Goal: Transaction & Acquisition: Book appointment/travel/reservation

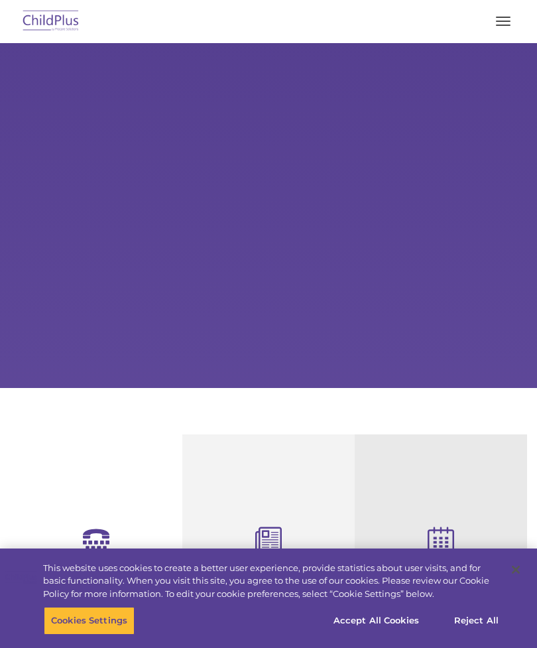
select select "MEDIUM"
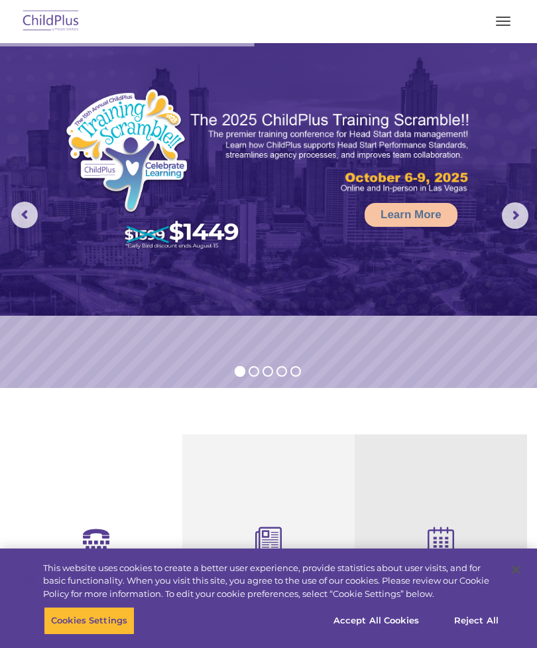
click at [506, 22] on button "button" at bounding box center [504, 21] width 28 height 21
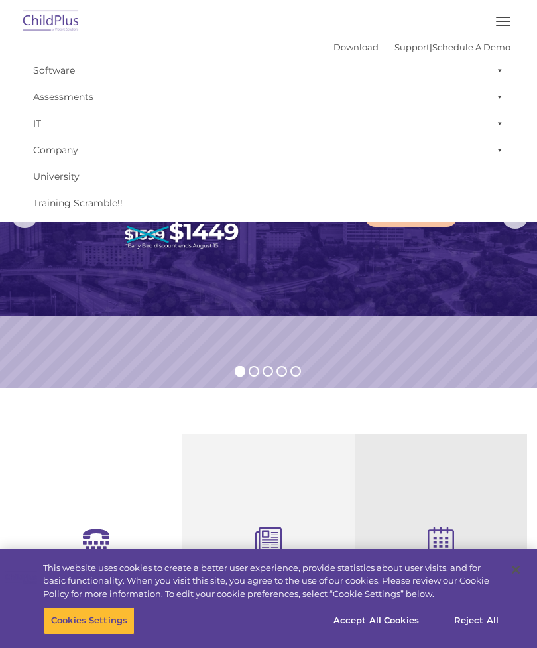
click at [60, 423] on section "Reliable Customer Support Need help with ChildPlus? We offer many convenient wa…" at bounding box center [268, 638] width 537 height 500
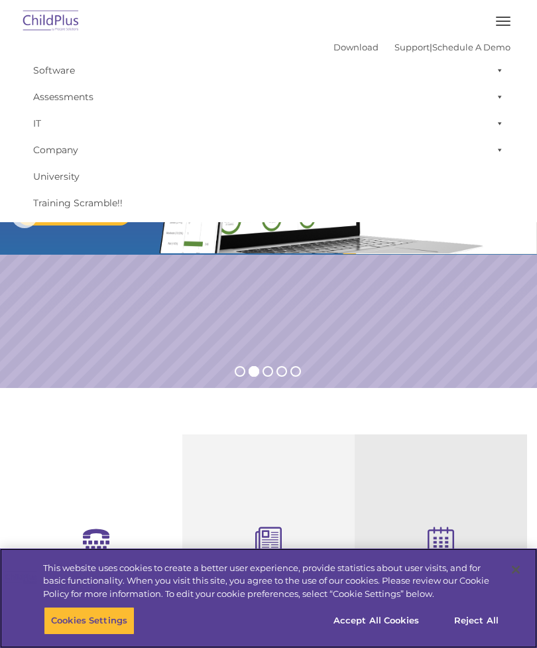
click at [378, 621] on button "Accept All Cookies" at bounding box center [376, 621] width 100 height 28
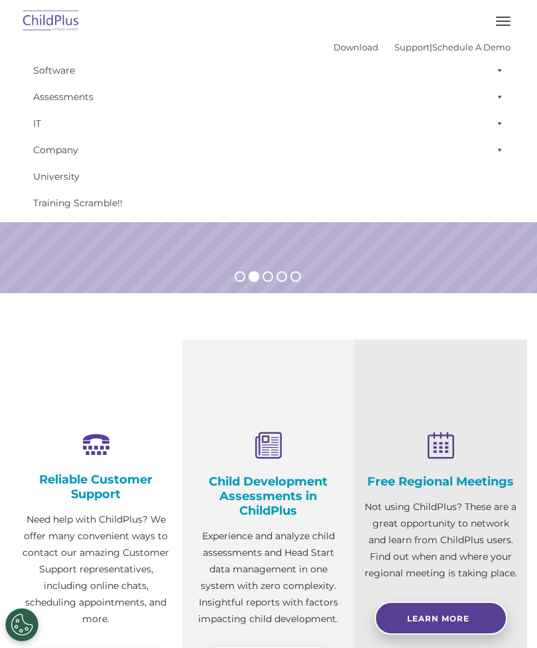
scroll to position [91, 0]
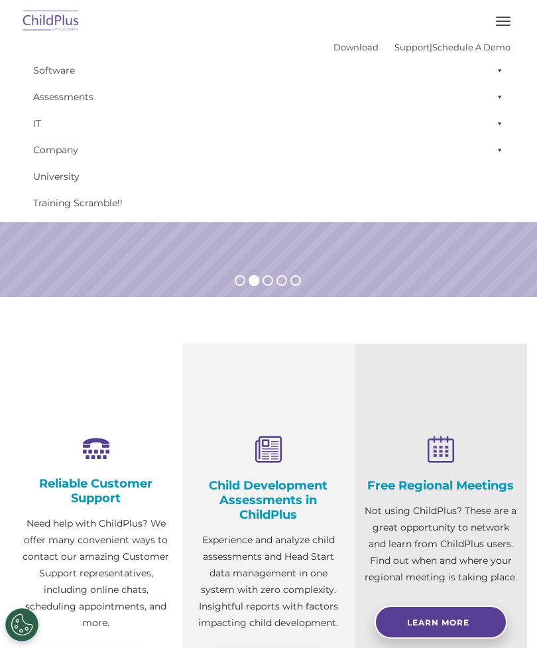
click at [492, 70] on span at bounding box center [497, 70] width 13 height 27
click at [508, 42] on link "Schedule A Demo" at bounding box center [472, 47] width 78 height 11
